Goal: Task Accomplishment & Management: Manage account settings

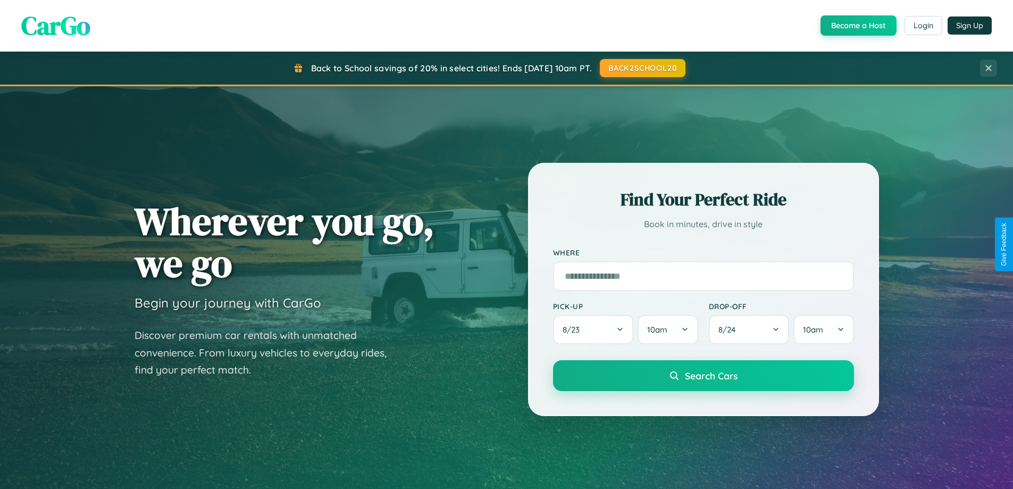
scroll to position [732, 0]
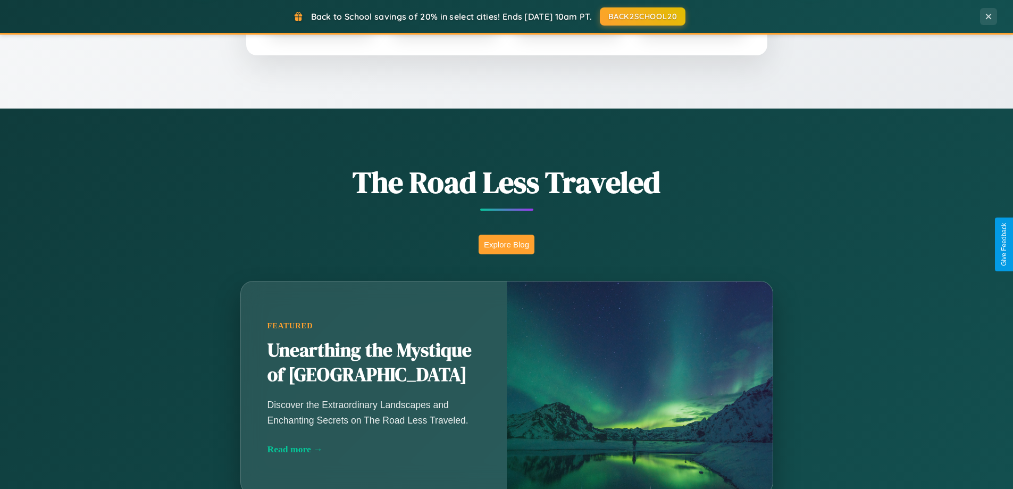
click at [506, 244] on button "Explore Blog" at bounding box center [507, 245] width 56 height 20
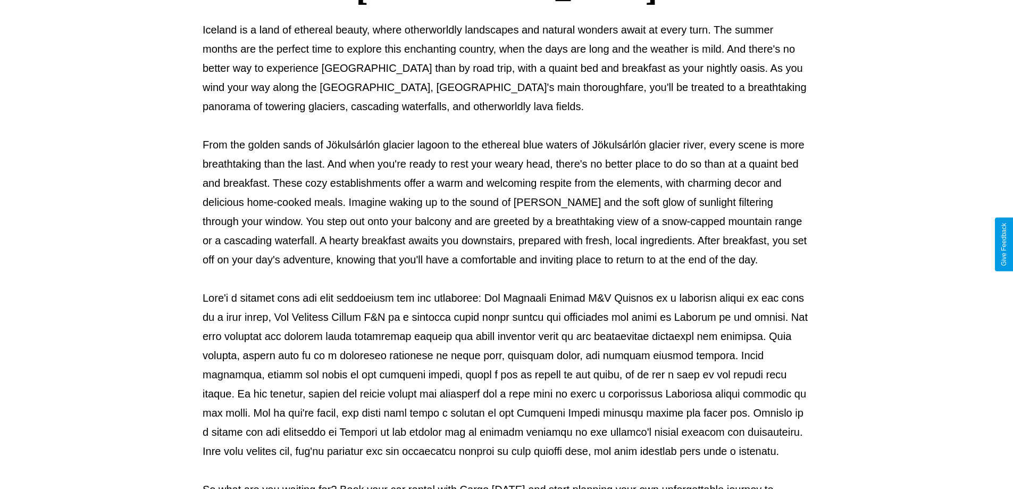
scroll to position [344, 0]
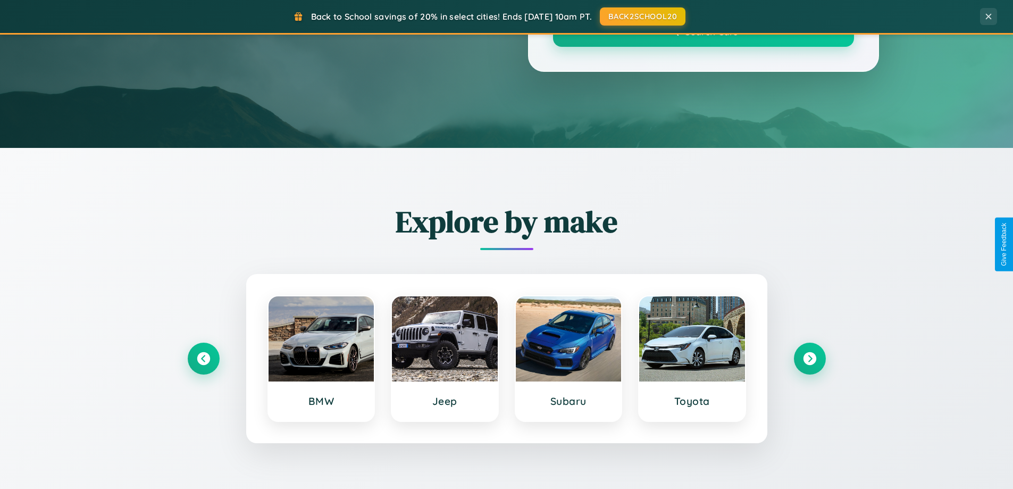
scroll to position [732, 0]
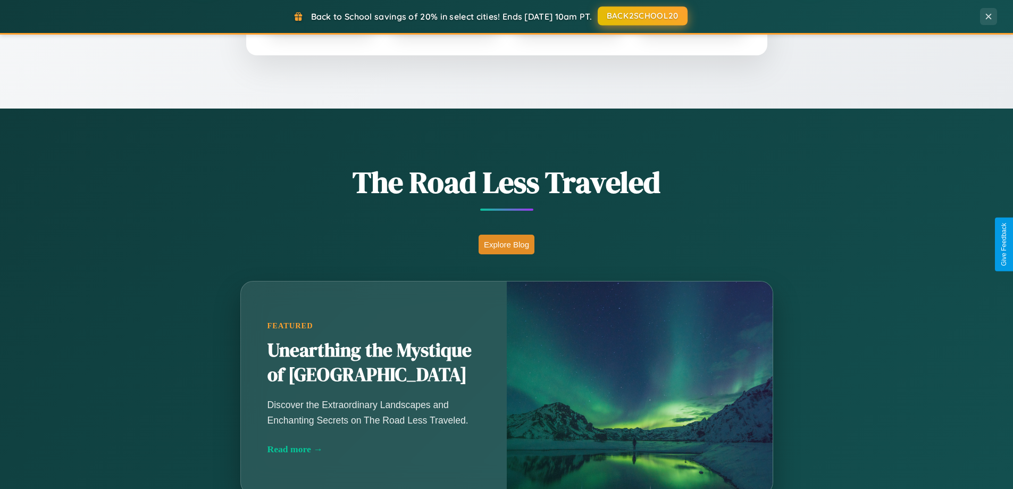
click at [642, 16] on button "BACK2SCHOOL20" at bounding box center [643, 15] width 90 height 19
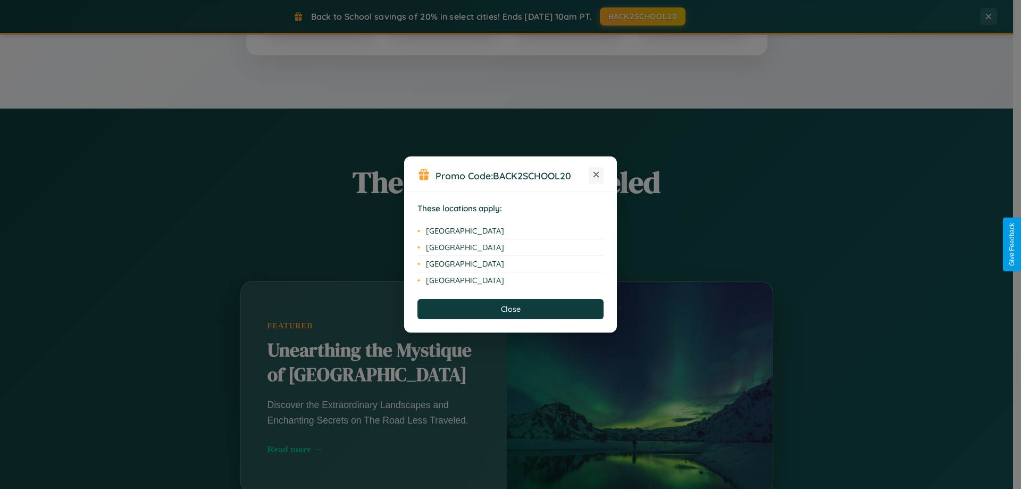
click at [596, 175] on icon at bounding box center [597, 175] width 6 height 6
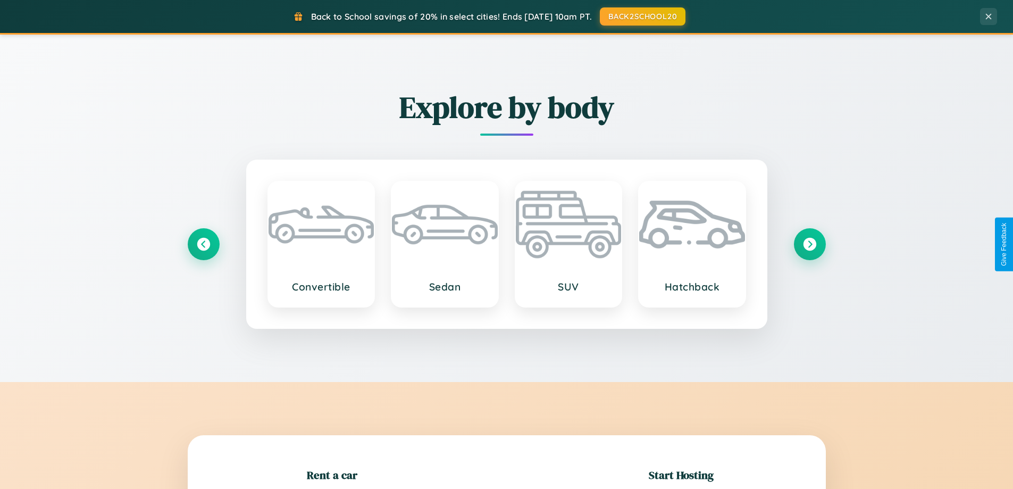
scroll to position [230, 0]
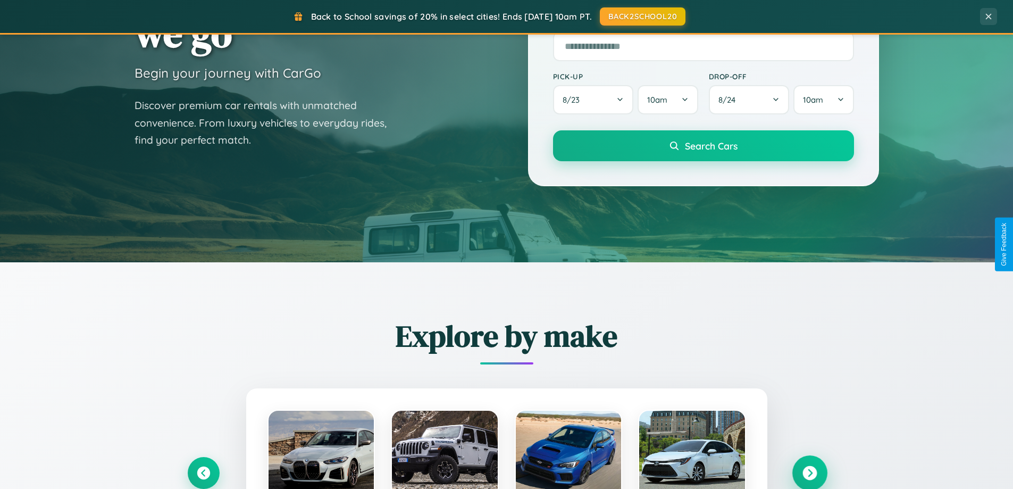
click at [810, 473] on icon at bounding box center [810, 473] width 14 height 14
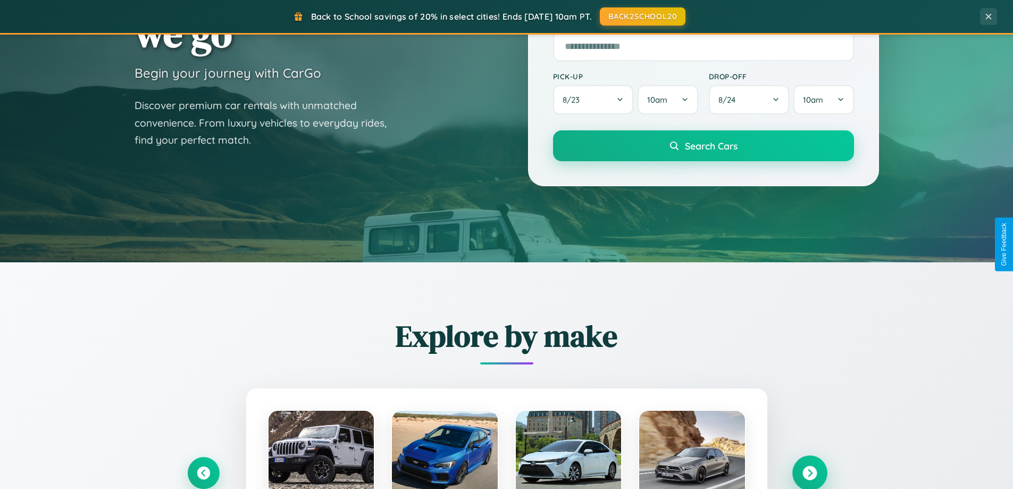
click at [810, 472] on icon at bounding box center [810, 473] width 14 height 14
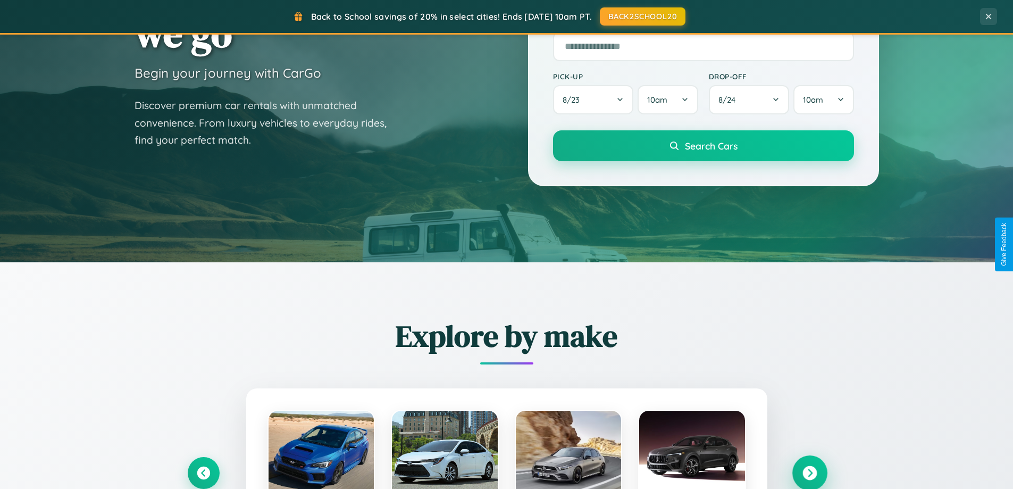
click at [810, 472] on icon at bounding box center [810, 473] width 14 height 14
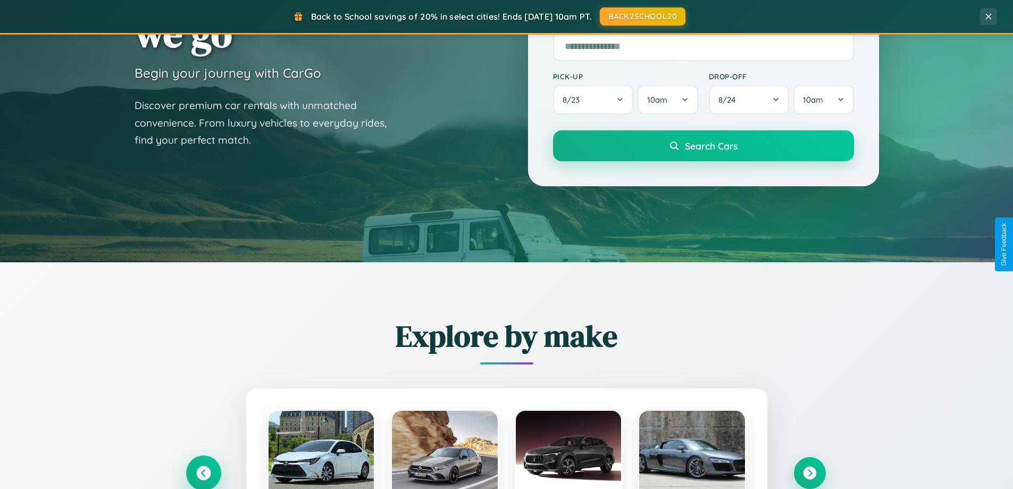
click at [203, 472] on icon at bounding box center [203, 473] width 14 height 14
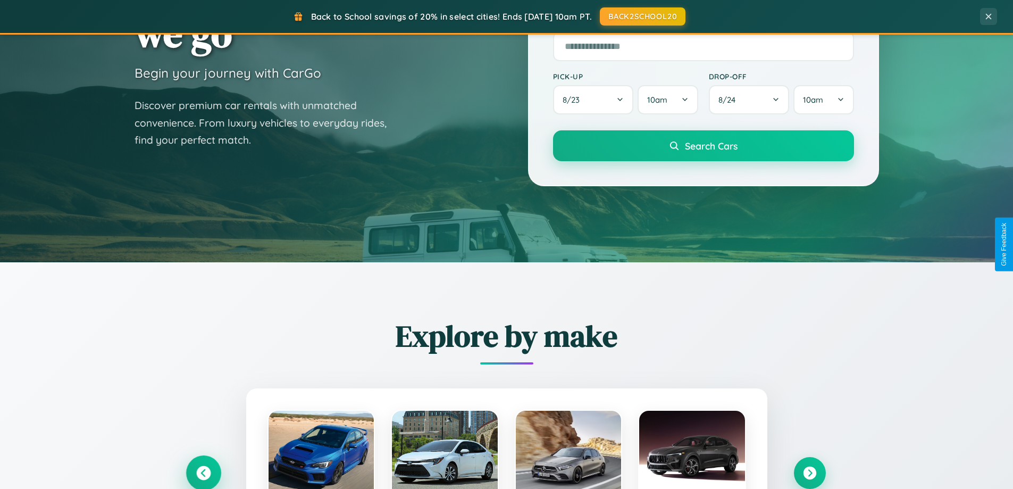
scroll to position [0, 0]
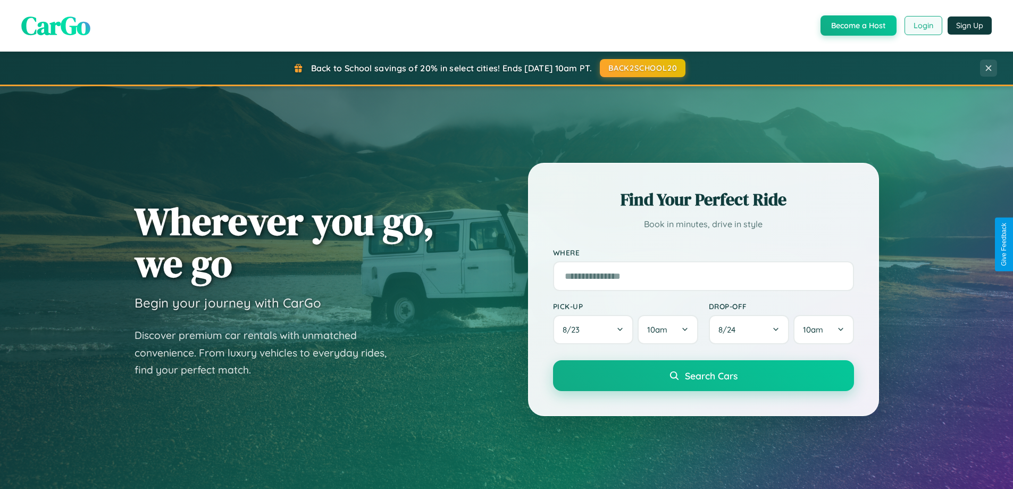
click at [923, 26] on button "Login" at bounding box center [924, 25] width 38 height 19
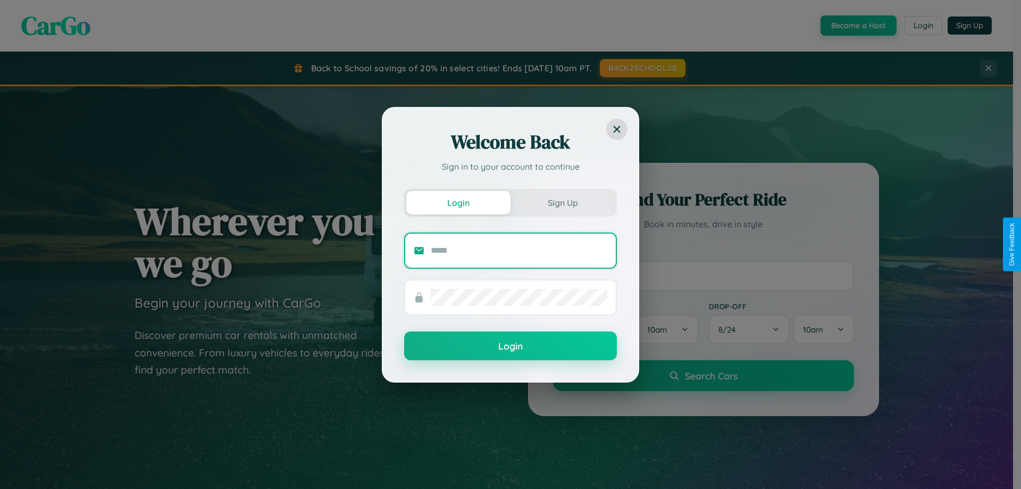
click at [519, 250] on input "text" at bounding box center [519, 250] width 177 height 17
type input "**********"
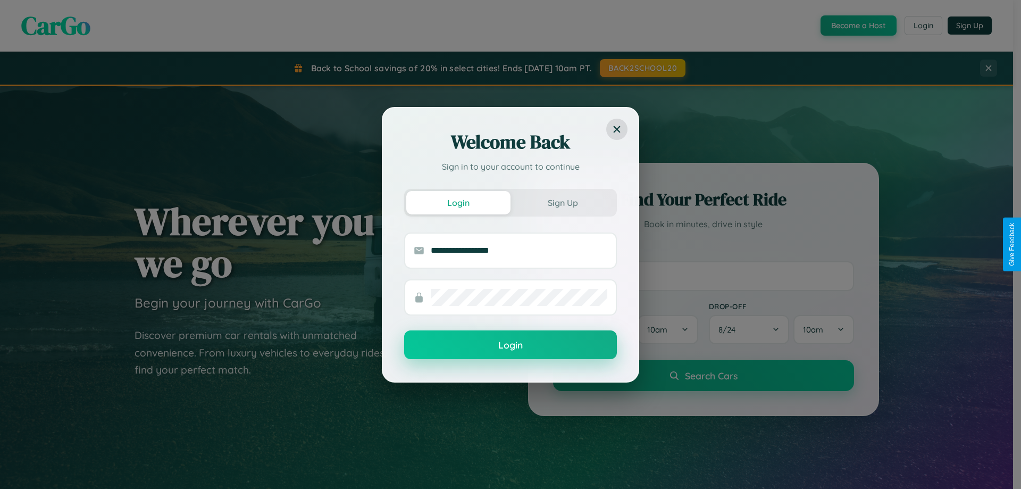
click at [511, 345] on button "Login" at bounding box center [510, 344] width 213 height 29
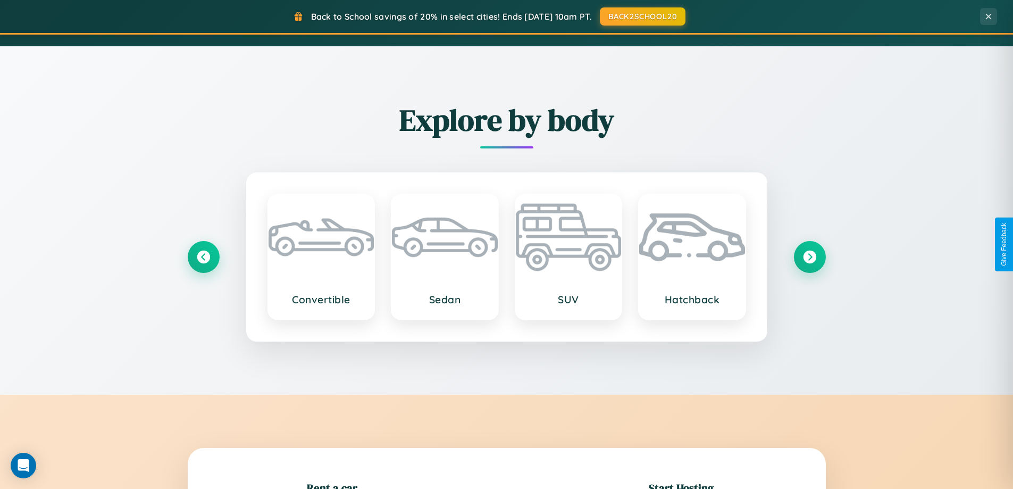
scroll to position [1246, 0]
